Goal: Task Accomplishment & Management: Complete application form

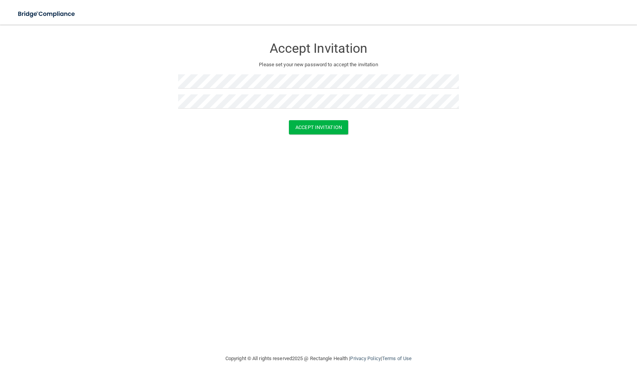
click at [304, 136] on form "Accept Invitation Please set your new password to accept the invitation Accept …" at bounding box center [318, 87] width 606 height 111
click at [301, 130] on button "Accept Invitation" at bounding box center [318, 127] width 59 height 14
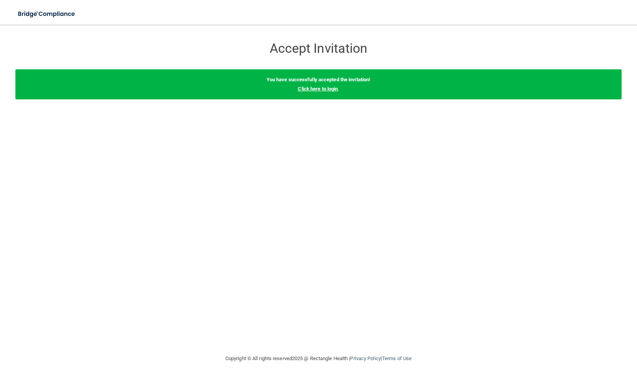
click at [303, 86] on link "Click here to login" at bounding box center [318, 89] width 40 height 6
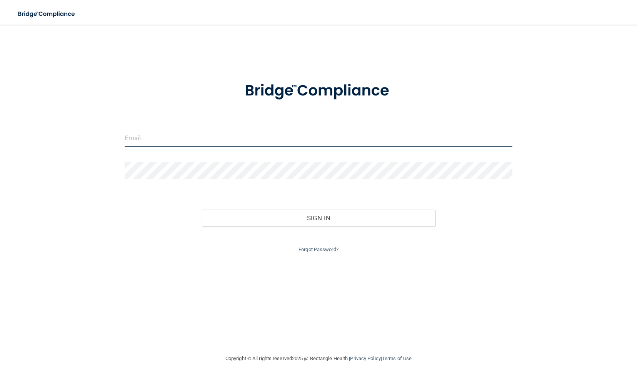
click at [263, 143] on input "email" at bounding box center [319, 137] width 388 height 17
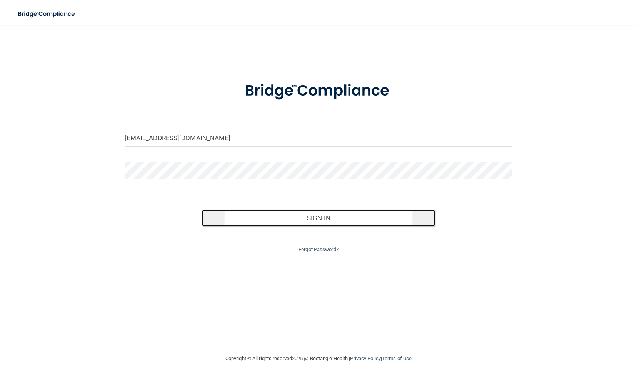
click at [336, 219] on button "Sign In" at bounding box center [318, 217] width 233 height 17
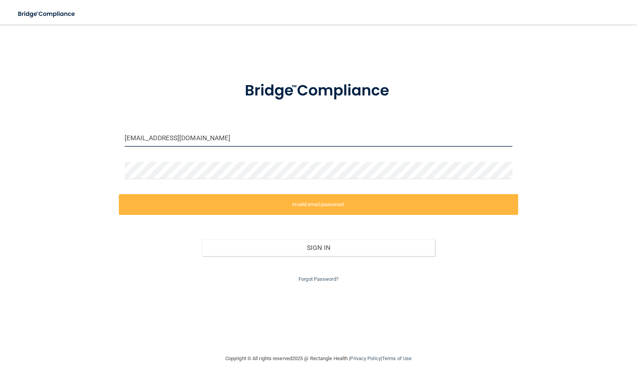
drag, startPoint x: 197, startPoint y: 137, endPoint x: 84, endPoint y: 145, distance: 113.0
click at [84, 145] on div "[EMAIL_ADDRESS][DOMAIN_NAME] Invalid email/password. You don't have permission …" at bounding box center [318, 189] width 606 height 314
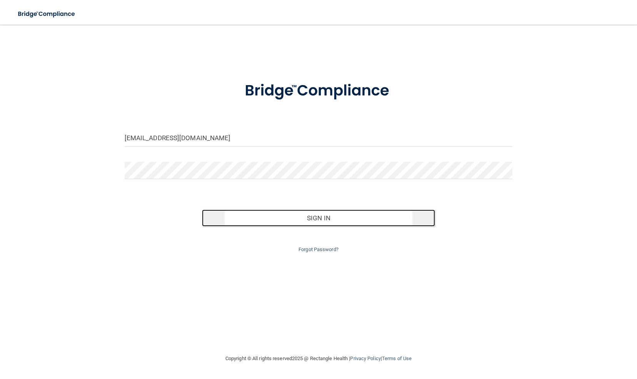
click at [253, 219] on button "Sign In" at bounding box center [318, 217] width 233 height 17
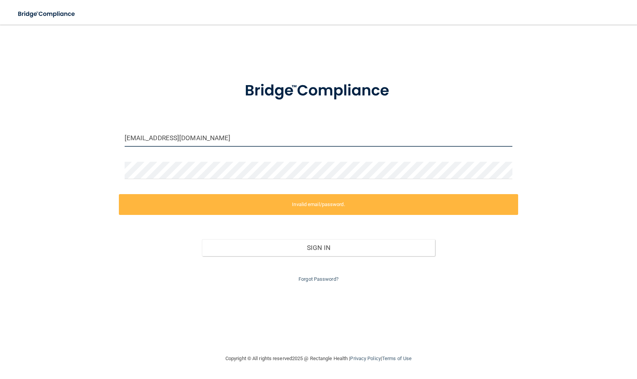
drag, startPoint x: 225, startPoint y: 135, endPoint x: 68, endPoint y: 134, distance: 157.0
click at [68, 134] on div "[EMAIL_ADDRESS][DOMAIN_NAME] Invalid email/password. You don't have permission …" at bounding box center [318, 189] width 606 height 314
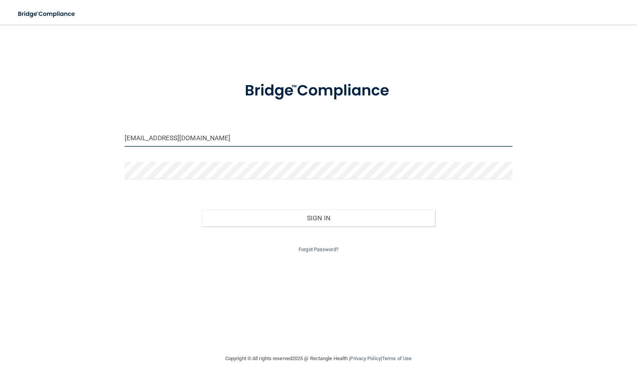
drag, startPoint x: 176, startPoint y: 144, endPoint x: 61, endPoint y: 142, distance: 115.1
click at [61, 142] on div "[EMAIL_ADDRESS][DOMAIN_NAME] Invalid email/password. You don't have permission …" at bounding box center [318, 189] width 606 height 314
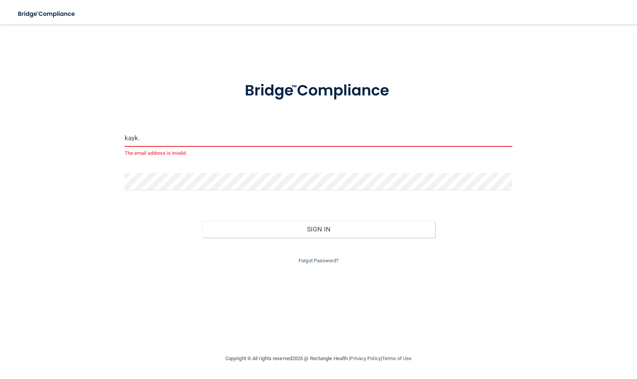
type input "[EMAIL_ADDRESS][DOMAIN_NAME]"
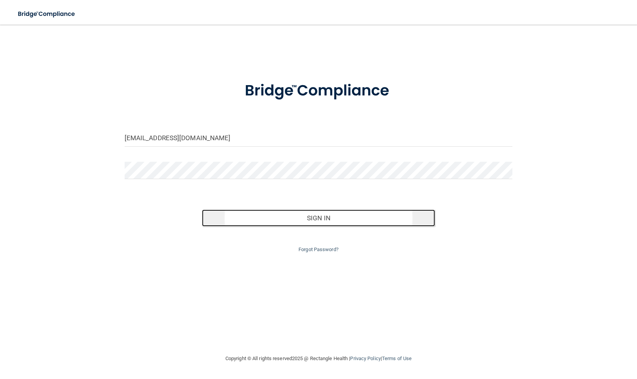
click at [209, 216] on button "Sign In" at bounding box center [318, 217] width 233 height 17
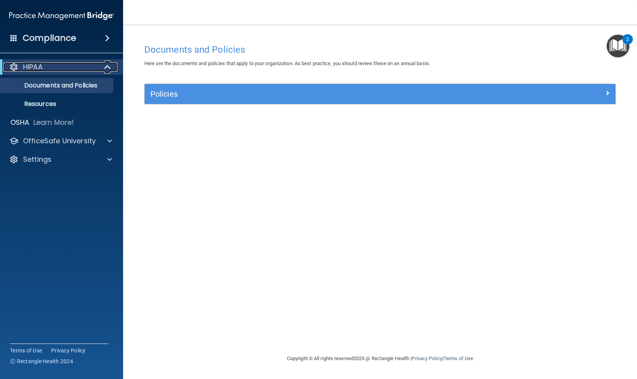
click at [111, 68] on span at bounding box center [108, 66] width 7 height 9
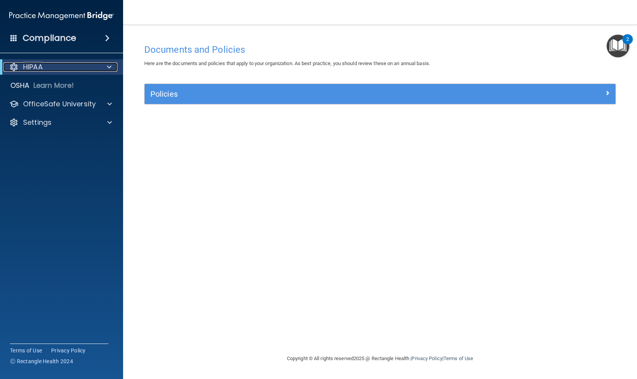
click at [111, 68] on span at bounding box center [109, 66] width 5 height 9
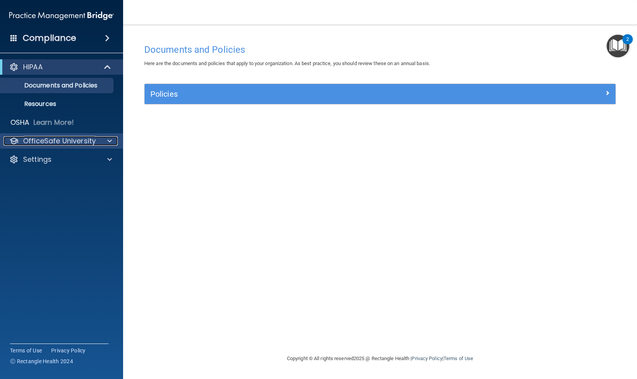
click at [115, 140] on div at bounding box center [108, 140] width 19 height 9
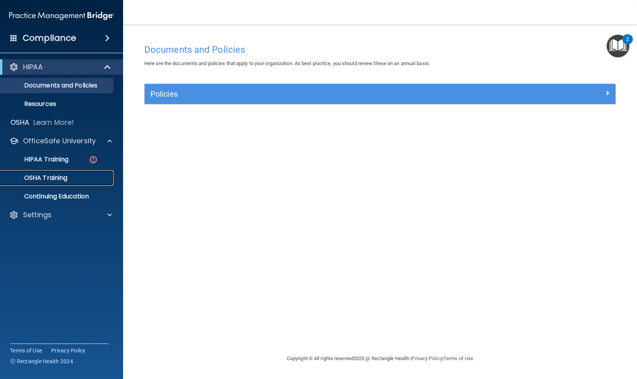
click at [100, 177] on div "OSHA Training" at bounding box center [57, 178] width 105 height 8
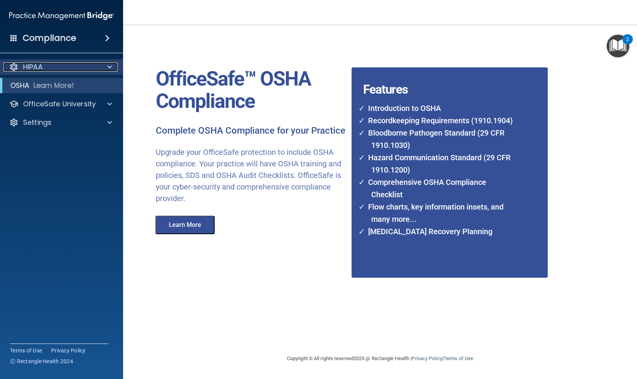
click at [106, 66] on div at bounding box center [108, 66] width 19 height 9
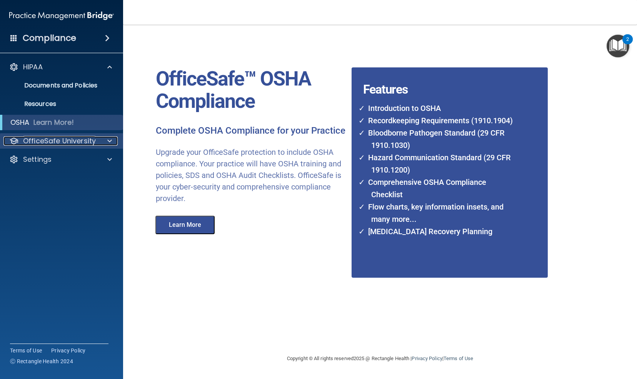
click at [110, 137] on span at bounding box center [109, 140] width 5 height 9
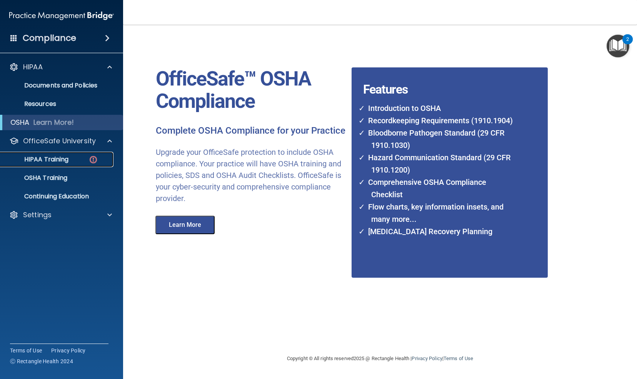
click at [97, 160] on img at bounding box center [94, 160] width 10 height 10
